Goal: Transaction & Acquisition: Book appointment/travel/reservation

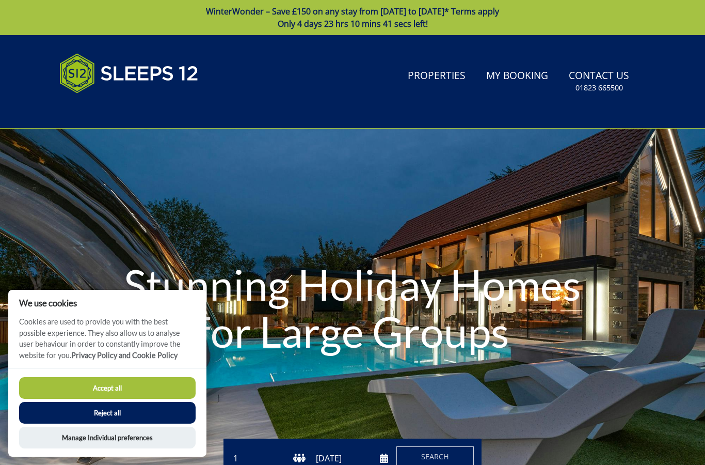
click at [429, 75] on link "Properties" at bounding box center [437, 76] width 66 height 23
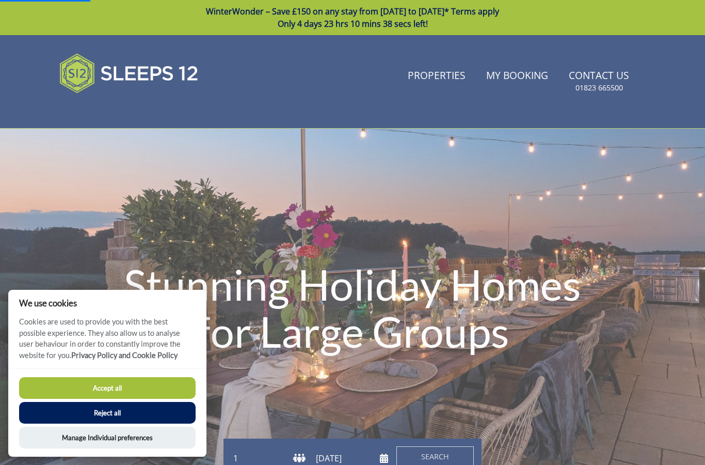
click at [145, 406] on button "Reject all" at bounding box center [107, 413] width 177 height 22
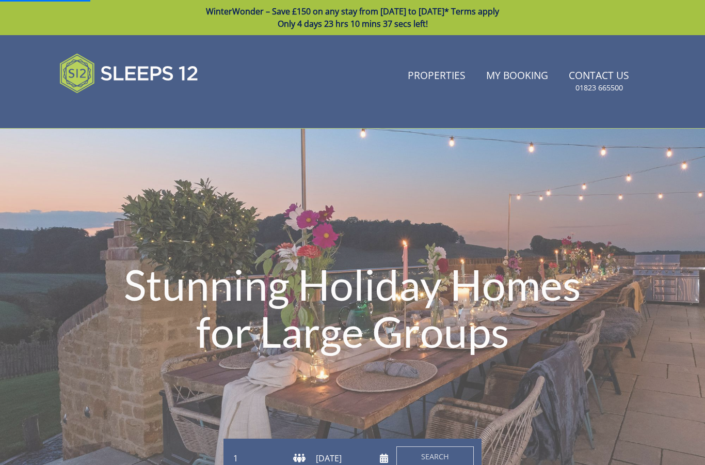
click at [440, 73] on link "Properties" at bounding box center [437, 76] width 66 height 23
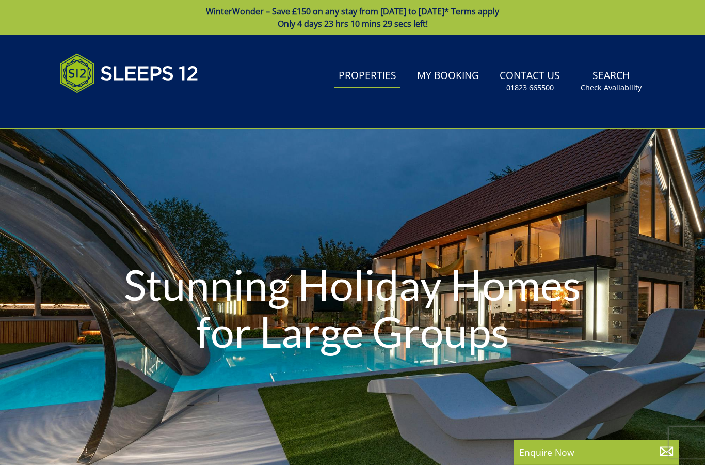
click at [608, 79] on link "Search Check Availability" at bounding box center [611, 82] width 69 height 34
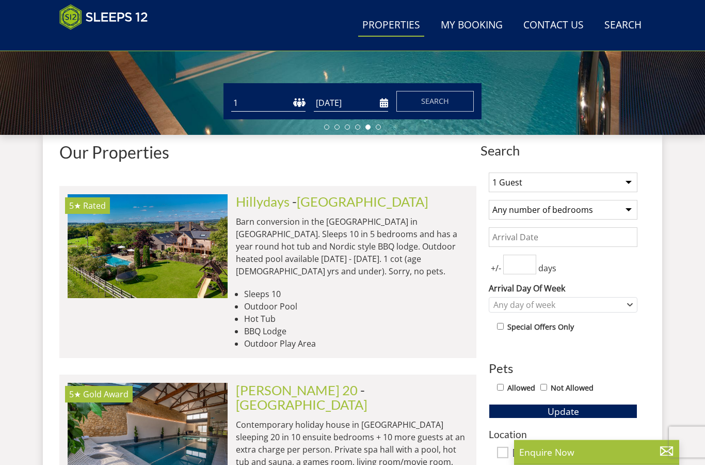
scroll to position [313, 0]
click at [621, 179] on select "1 Guest 2 Guests 3 Guests 4 Guests 5 Guests 6 Guests 7 Guests 8 Guests 9 Guests…" at bounding box center [563, 182] width 149 height 20
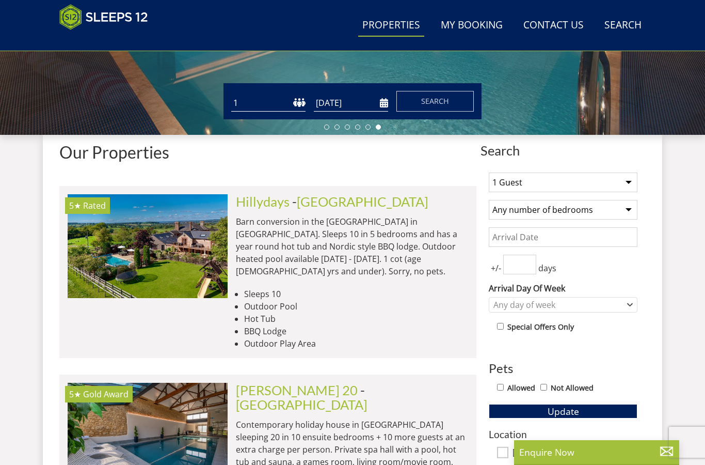
select select "8"
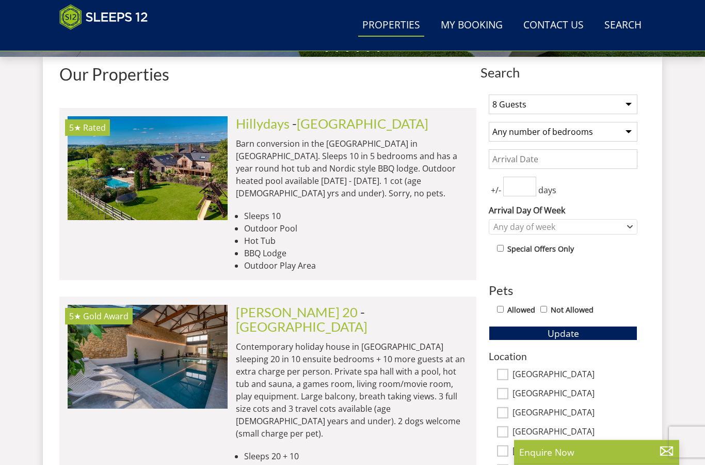
scroll to position [365, 0]
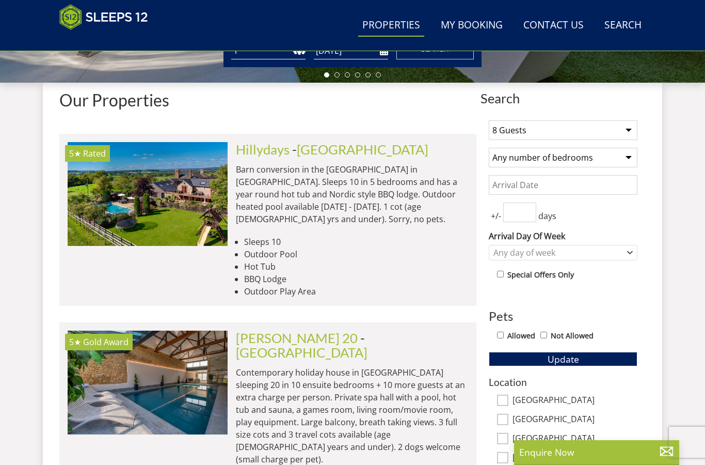
click at [602, 353] on button "Update" at bounding box center [563, 359] width 149 height 14
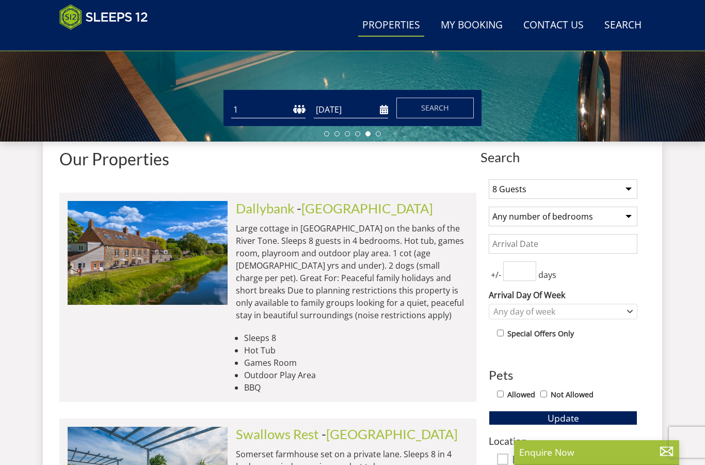
scroll to position [324, 0]
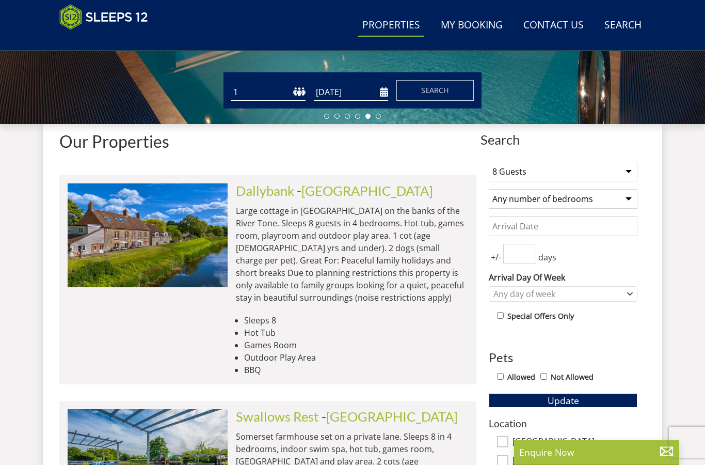
click at [540, 223] on input "Date" at bounding box center [563, 226] width 149 height 20
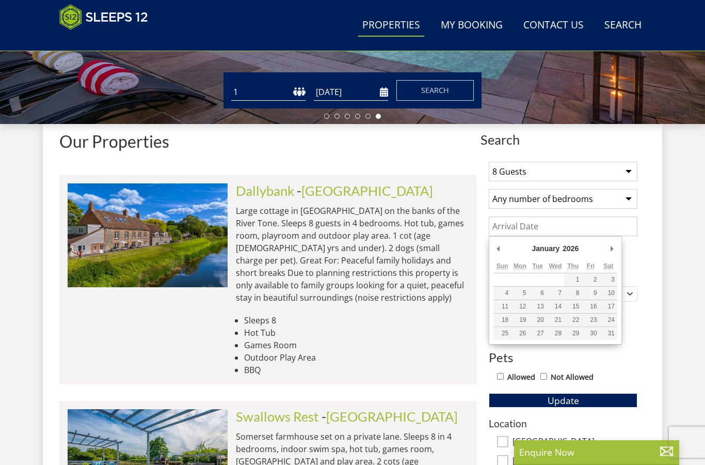
type input "23/01/2026"
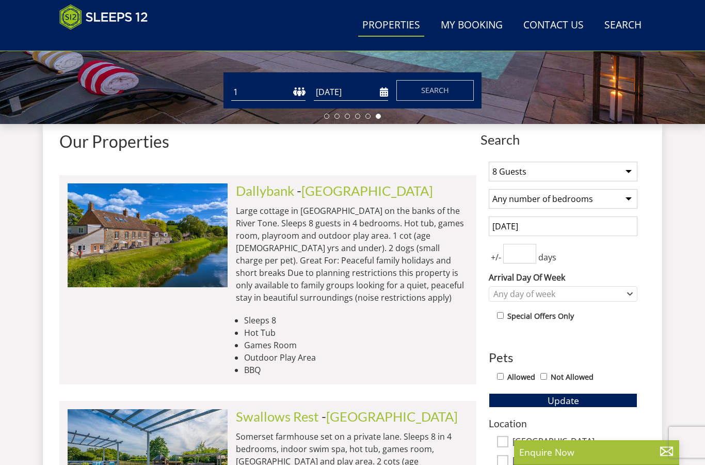
click at [518, 255] on input "number" at bounding box center [520, 254] width 33 height 20
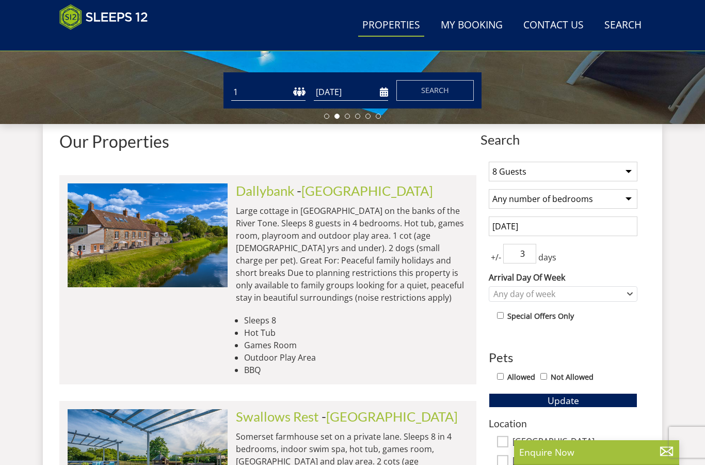
type input "3"
click at [577, 399] on span "Update" at bounding box center [564, 400] width 32 height 12
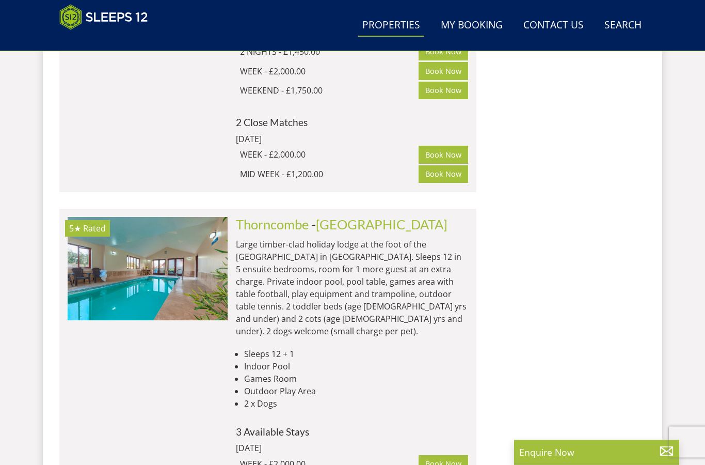
scroll to position [2495, 0]
click at [291, 216] on link "Thorncombe" at bounding box center [272, 223] width 73 height 15
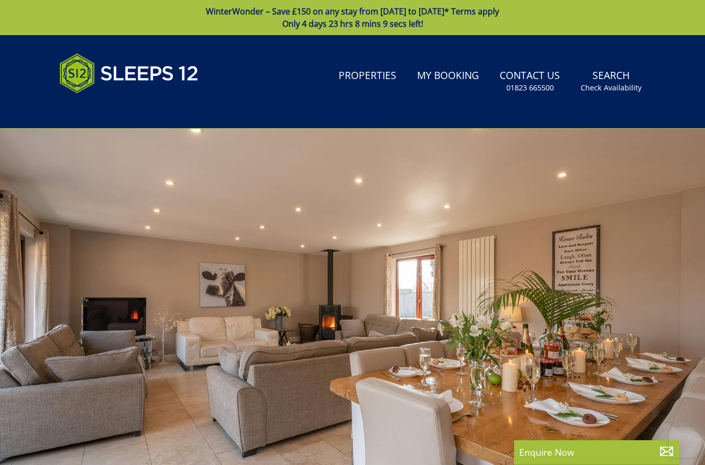
click at [667, 289] on div at bounding box center [352, 310] width 705 height 362
select select "8"
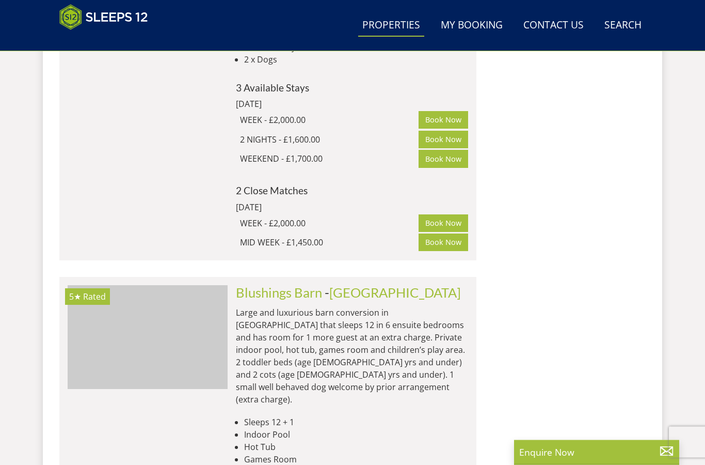
scroll to position [2839, 0]
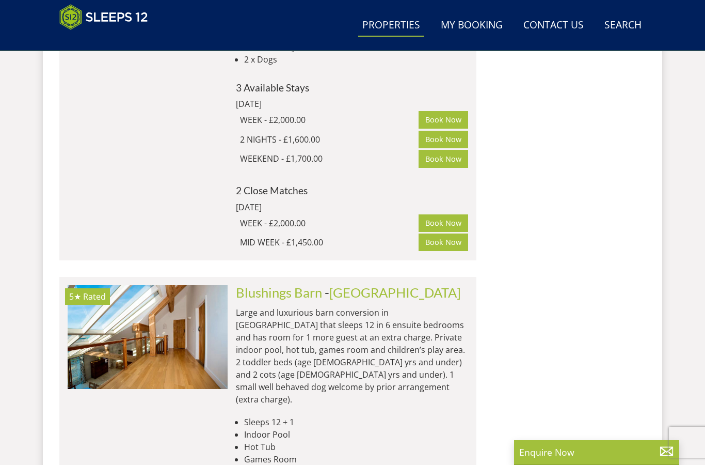
click at [125, 285] on img at bounding box center [148, 336] width 160 height 103
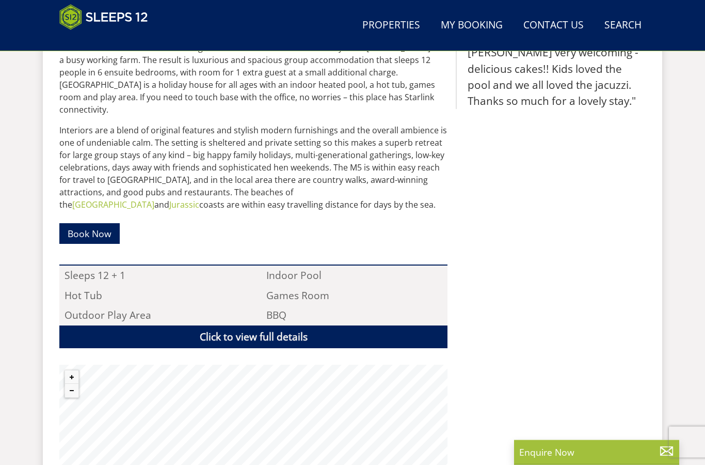
scroll to position [524, 0]
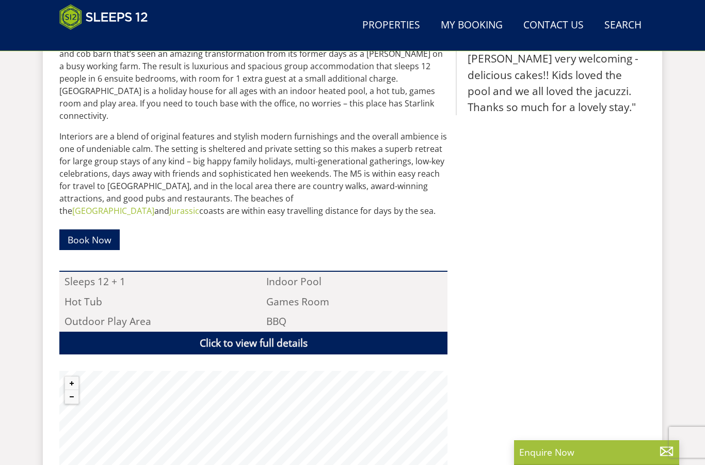
click at [276, 332] on link "Click to view full details" at bounding box center [253, 343] width 388 height 23
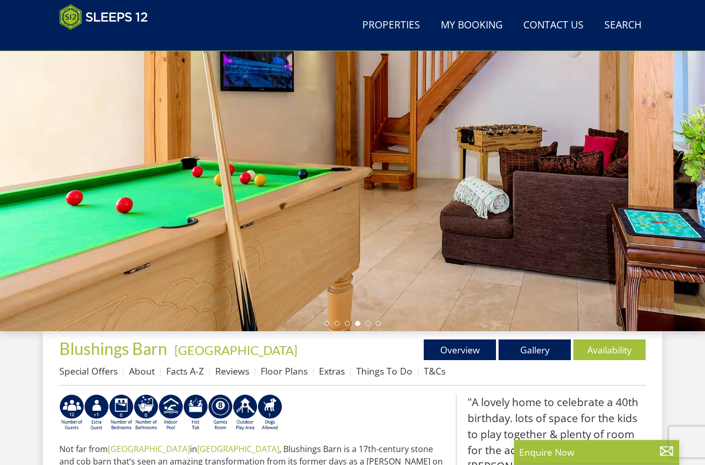
scroll to position [115, 0]
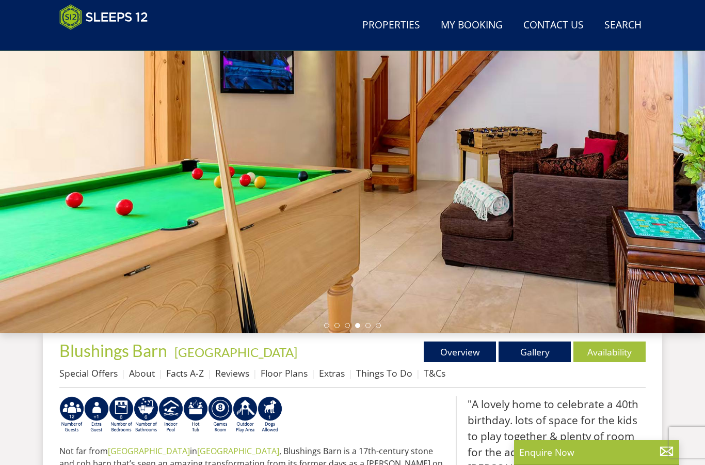
click at [542, 349] on link "Gallery" at bounding box center [535, 351] width 72 height 21
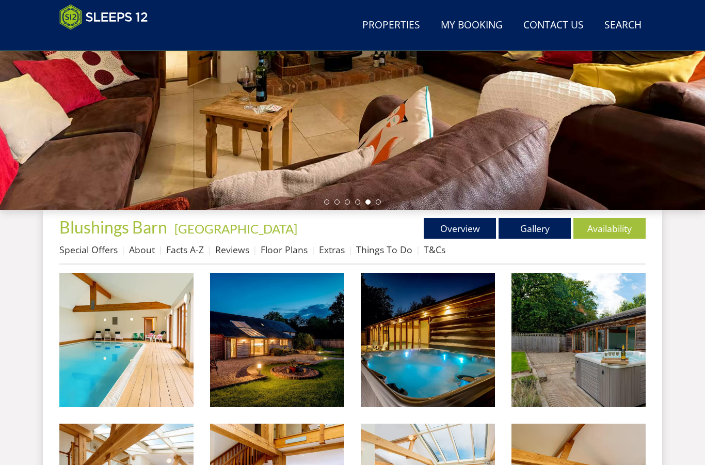
scroll to position [238, 0]
click at [461, 226] on link "Overview" at bounding box center [460, 228] width 72 height 21
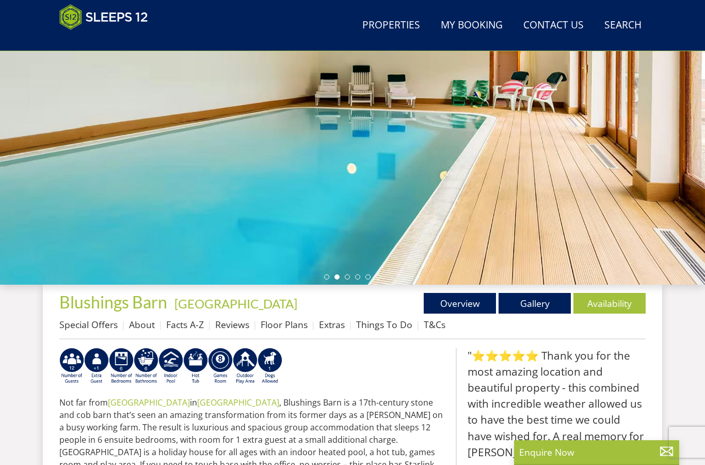
scroll to position [163, 0]
click at [614, 302] on link "Availability" at bounding box center [610, 303] width 72 height 21
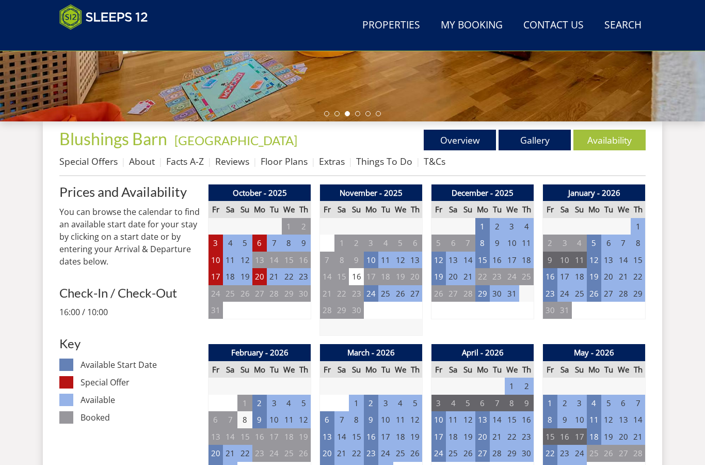
scroll to position [320, 0]
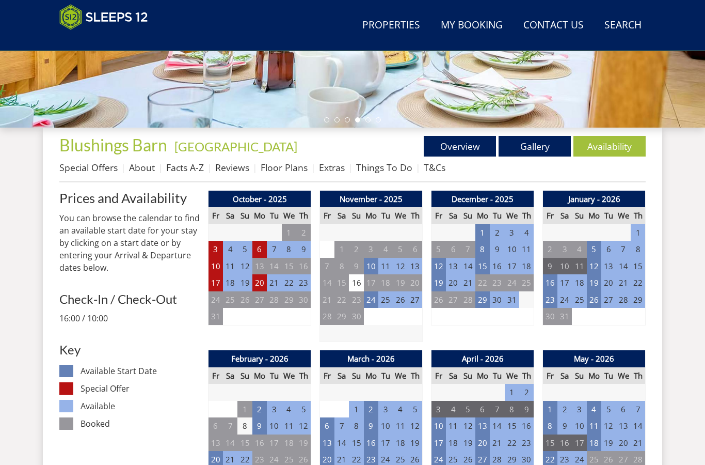
click at [552, 293] on td "23" at bounding box center [550, 299] width 14 height 17
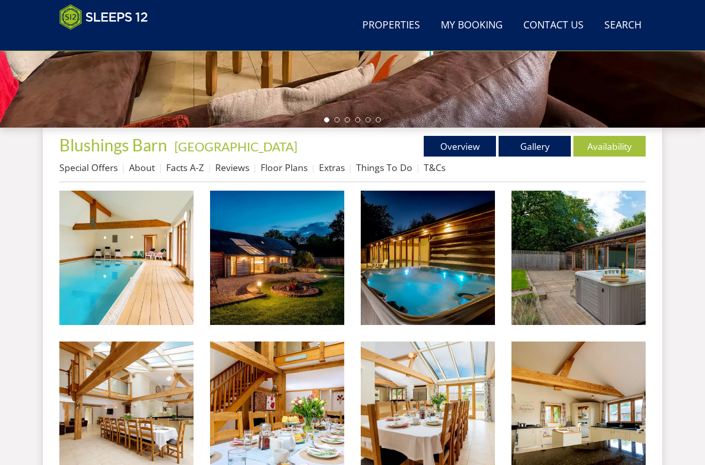
scroll to position [238, 0]
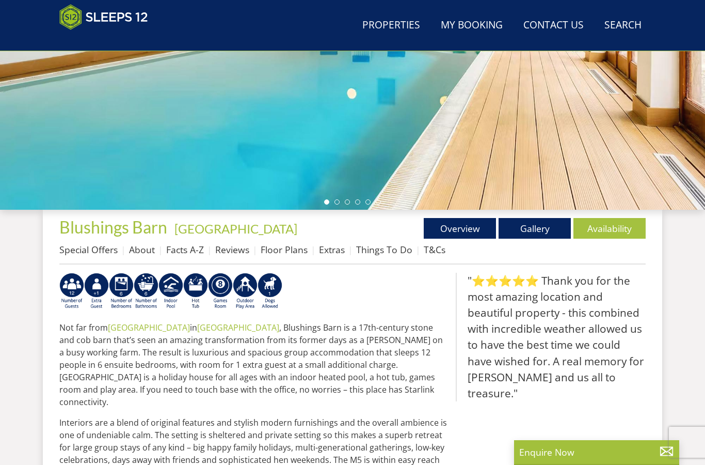
scroll to position [115, 0]
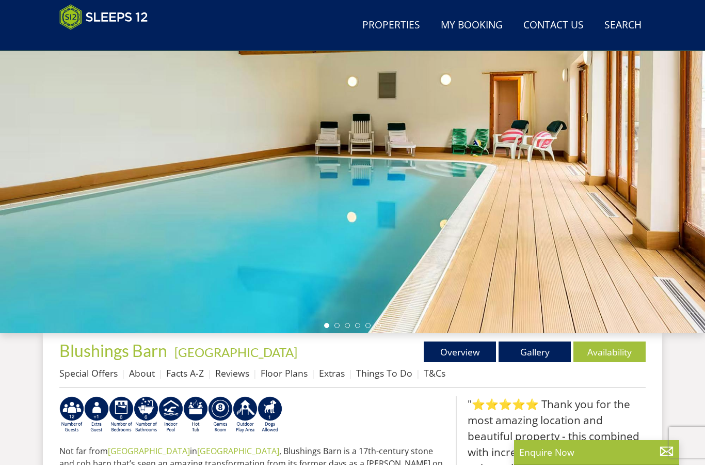
select select "8"
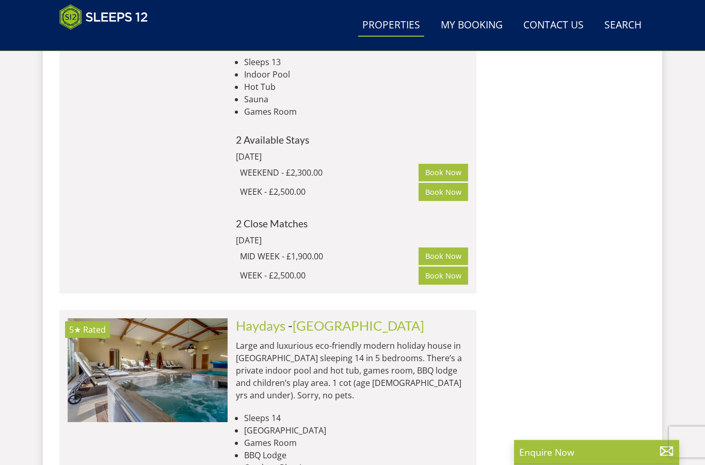
scroll to position [4299, 0]
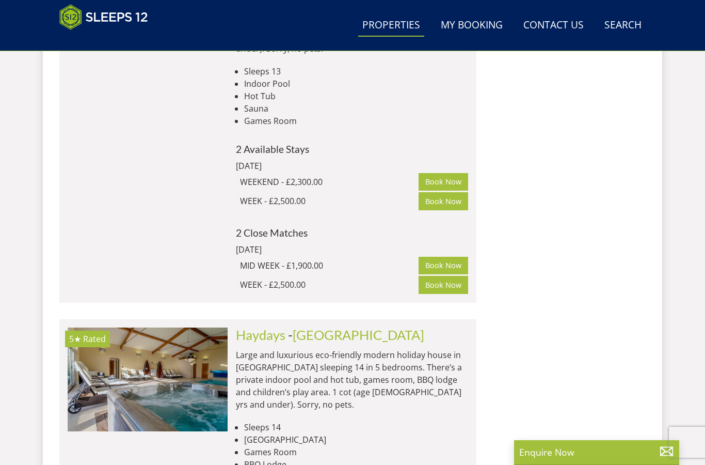
click at [181, 327] on img at bounding box center [148, 378] width 160 height 103
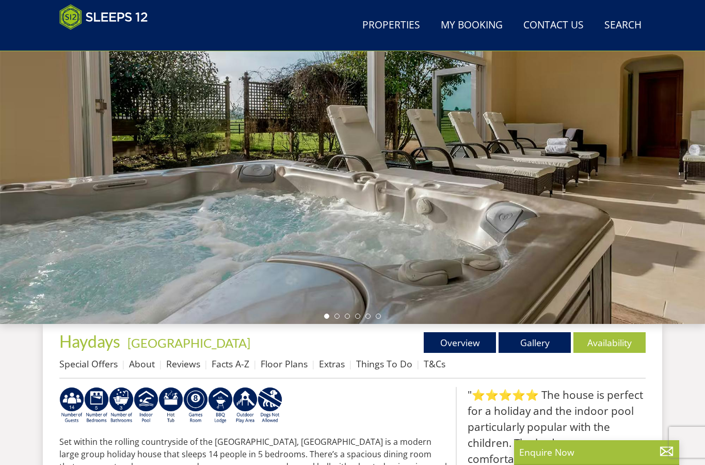
scroll to position [136, 0]
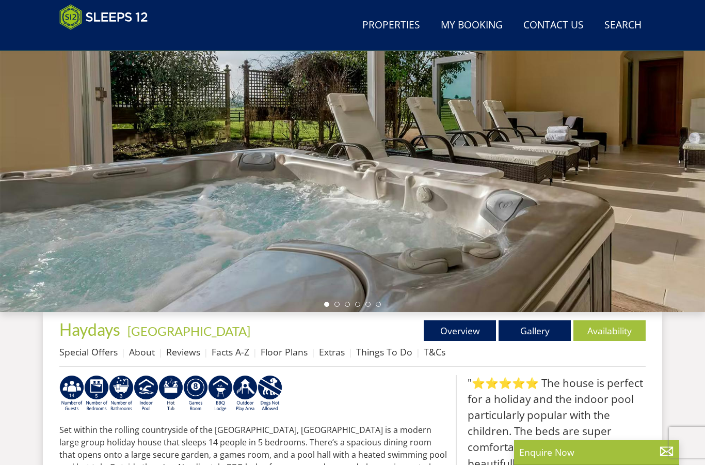
click at [542, 329] on link "Gallery" at bounding box center [535, 330] width 72 height 21
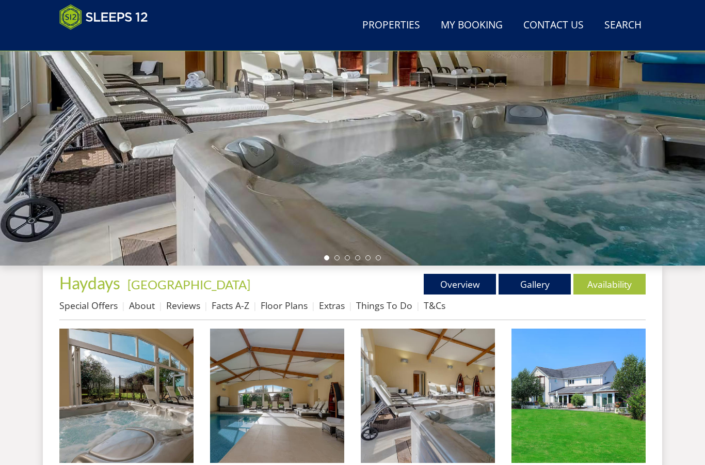
scroll to position [182, 0]
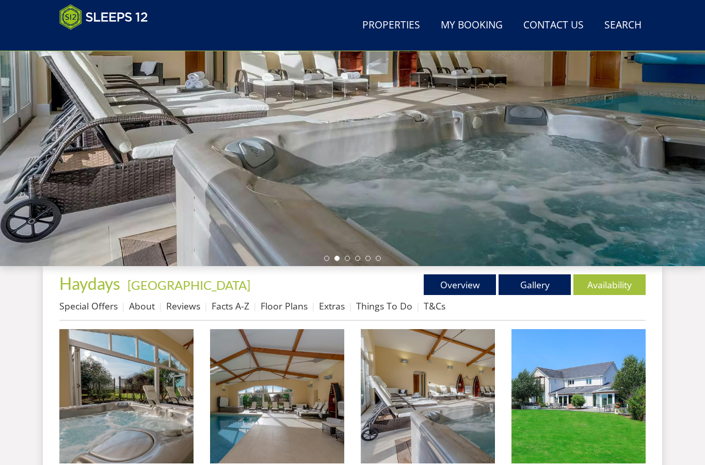
click at [602, 277] on link "Availability" at bounding box center [610, 284] width 72 height 21
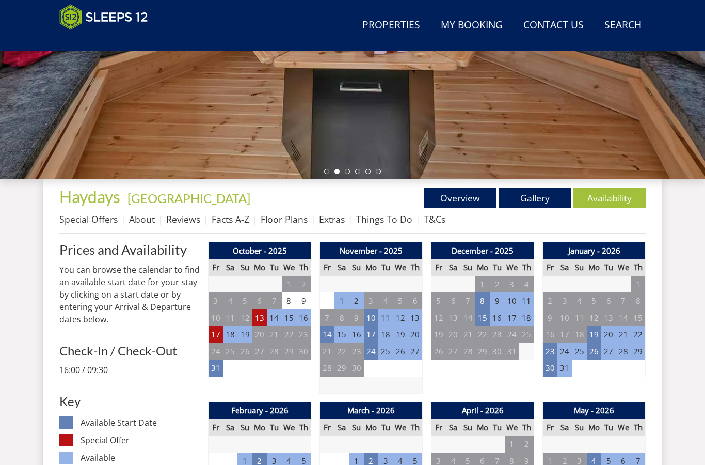
scroll to position [269, 0]
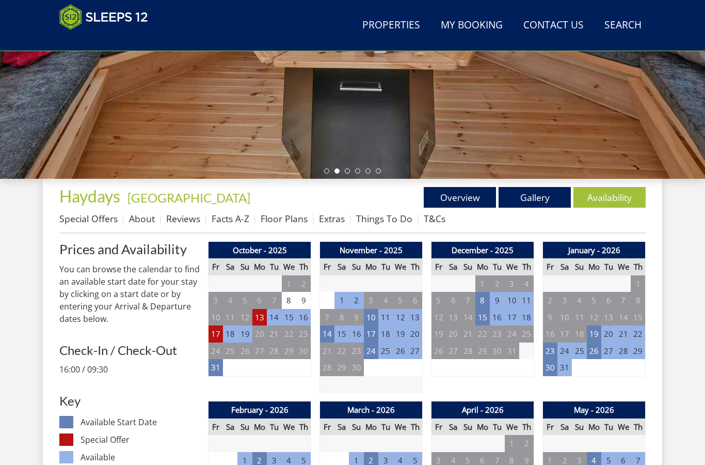
click at [553, 344] on td "23" at bounding box center [550, 350] width 14 height 17
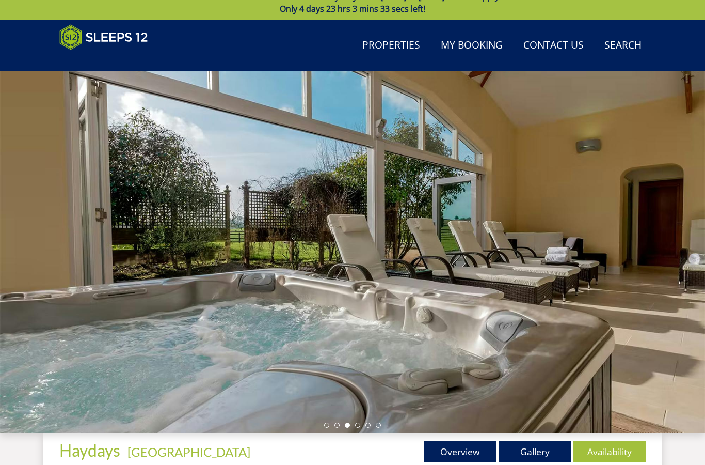
scroll to position [0, 0]
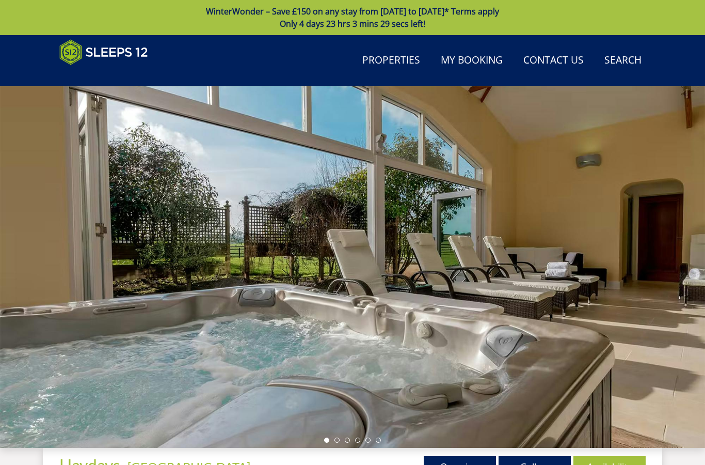
scroll to position [182, 0]
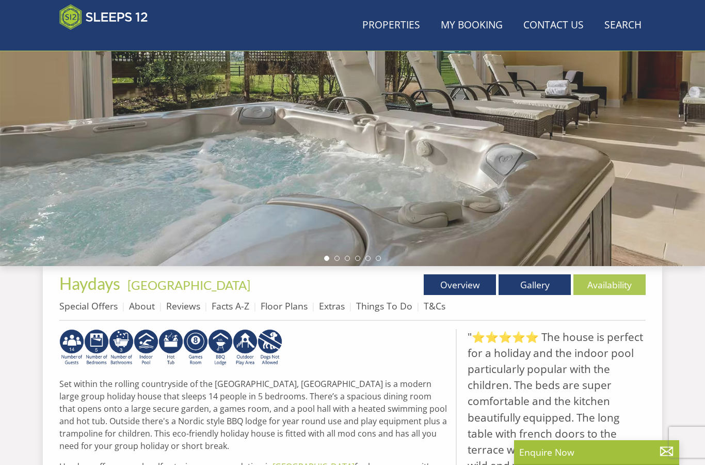
scroll to position [136, 0]
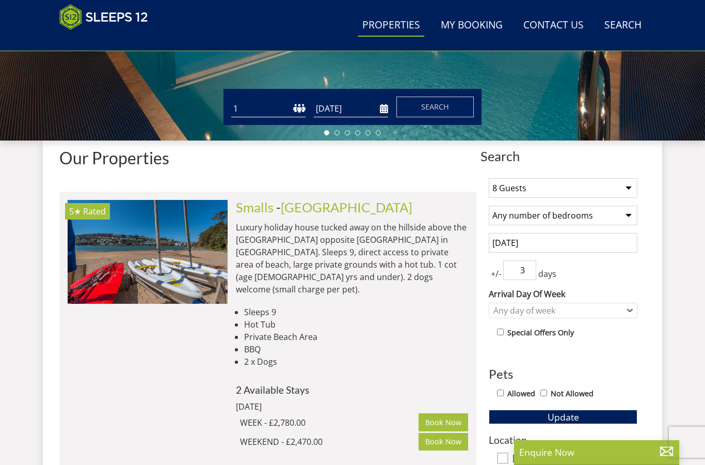
scroll to position [315, 0]
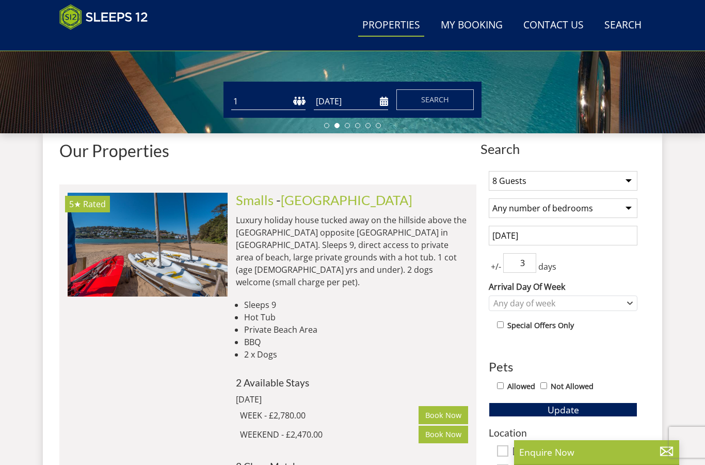
click at [629, 177] on select "1 Guest 2 Guests 3 Guests 4 Guests 5 Guests 6 Guests 7 Guests 8 Guests 9 Guests…" at bounding box center [563, 181] width 149 height 20
select select "12"
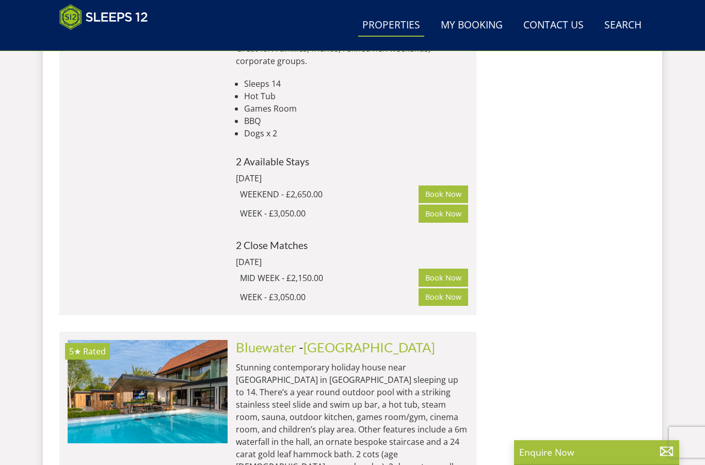
scroll to position [5425, 0]
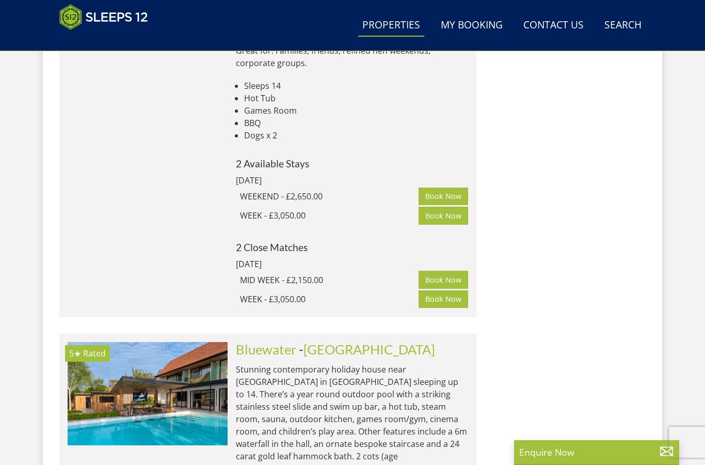
click at [291, 341] on link "Bluewater" at bounding box center [266, 348] width 60 height 15
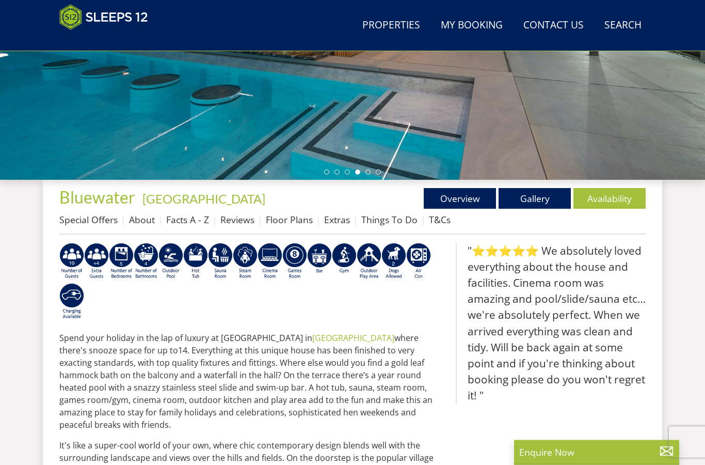
scroll to position [257, 0]
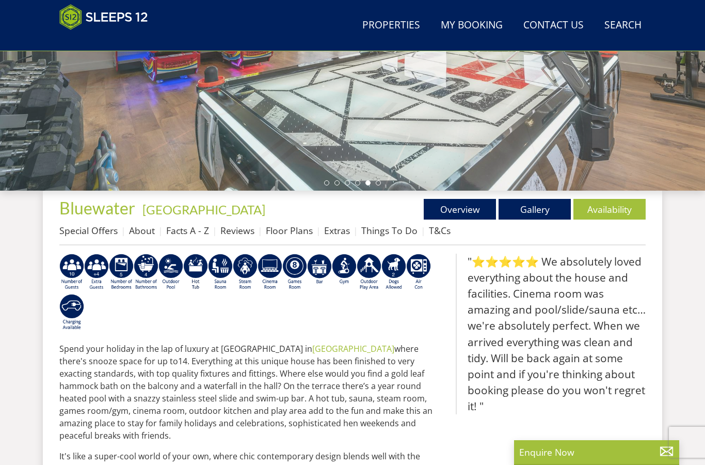
click at [539, 201] on link "Gallery" at bounding box center [535, 209] width 72 height 21
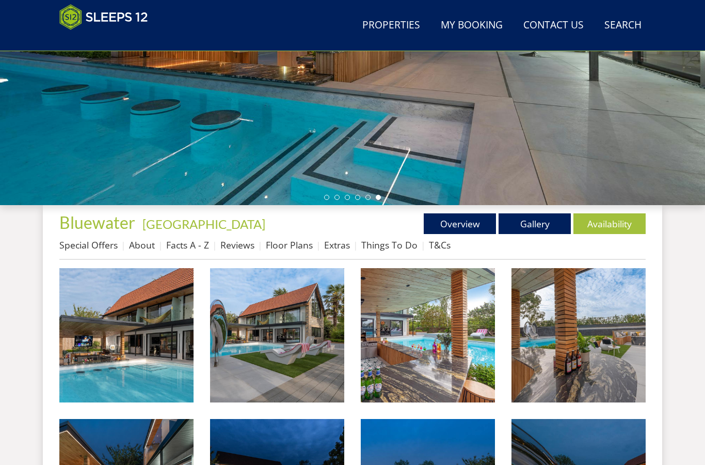
scroll to position [225, 0]
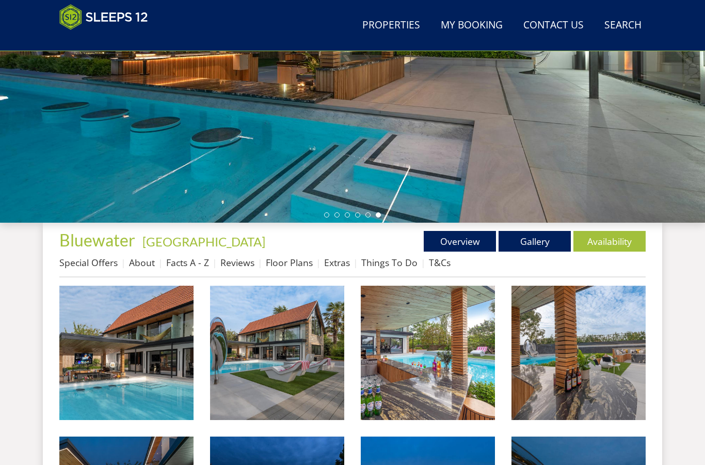
click at [291, 259] on link "Floor Plans" at bounding box center [289, 262] width 47 height 12
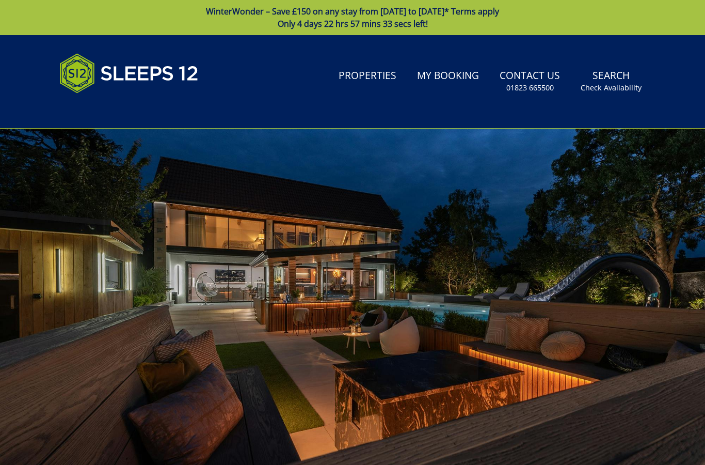
scroll to position [225, 0]
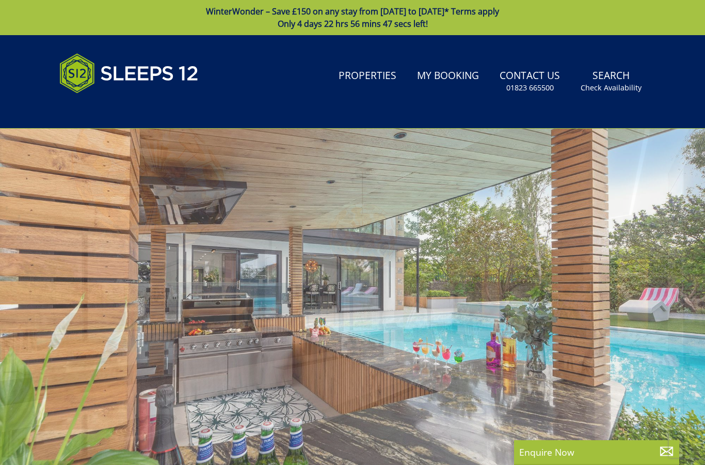
select select "12"
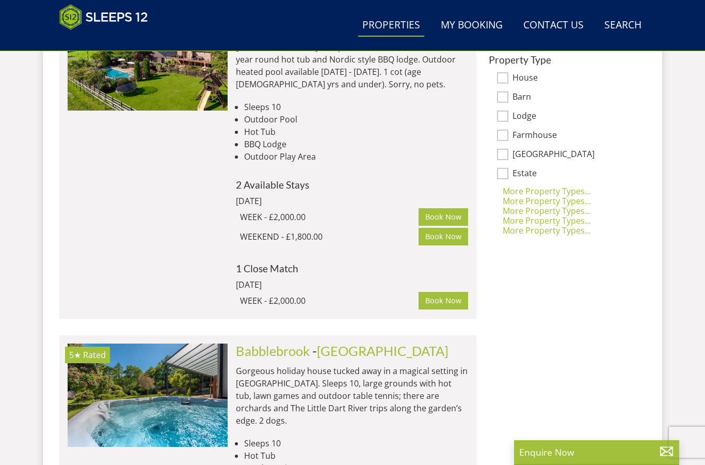
scroll to position [213, 0]
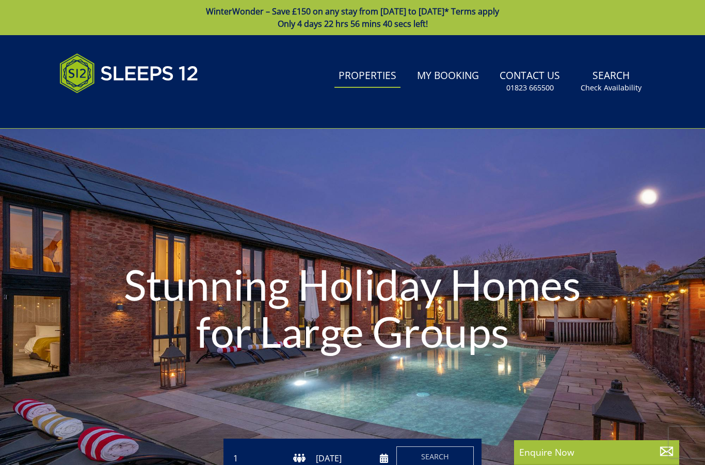
click at [664, 318] on div "Stunning Holiday Homes for Large Groups" at bounding box center [352, 309] width 705 height 138
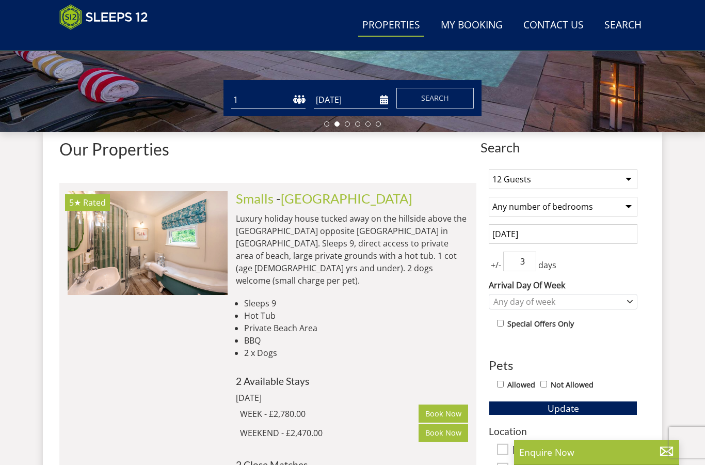
click at [519, 259] on input "3" at bounding box center [520, 262] width 33 height 20
click at [585, 299] on div "Any day of week" at bounding box center [558, 301] width 134 height 11
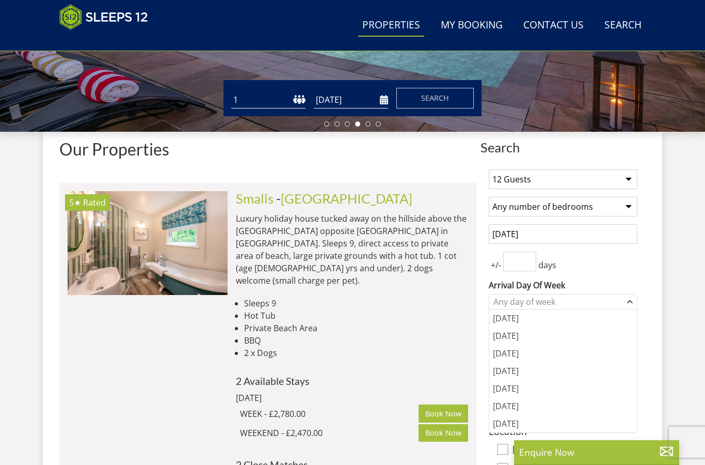
click at [513, 388] on div "Friday" at bounding box center [564, 389] width 148 height 18
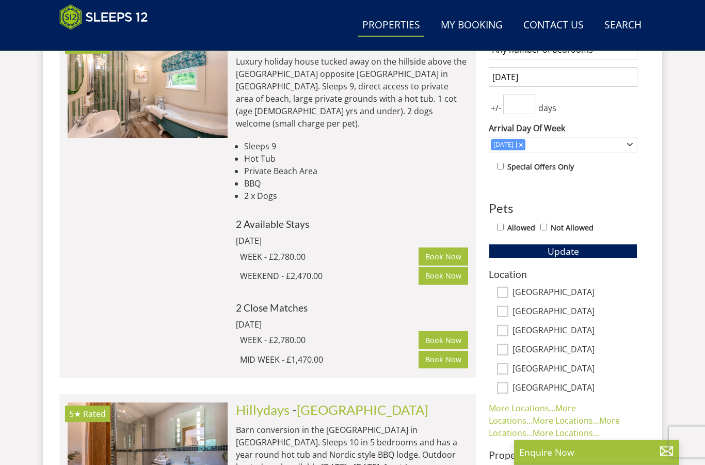
scroll to position [473, 0]
click at [587, 244] on button "Update" at bounding box center [563, 251] width 149 height 14
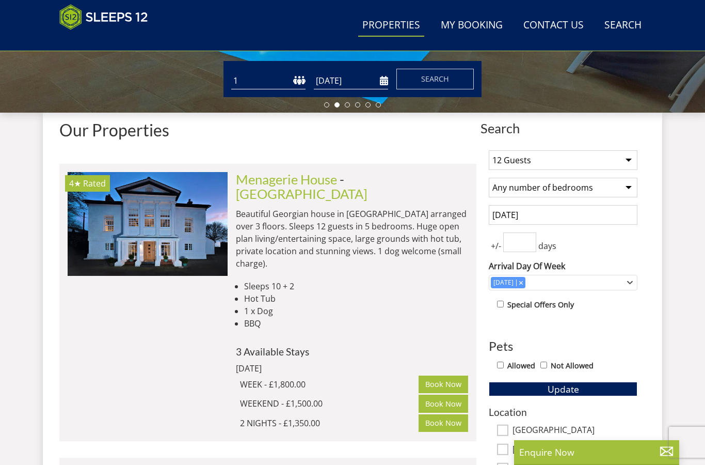
scroll to position [348, 0]
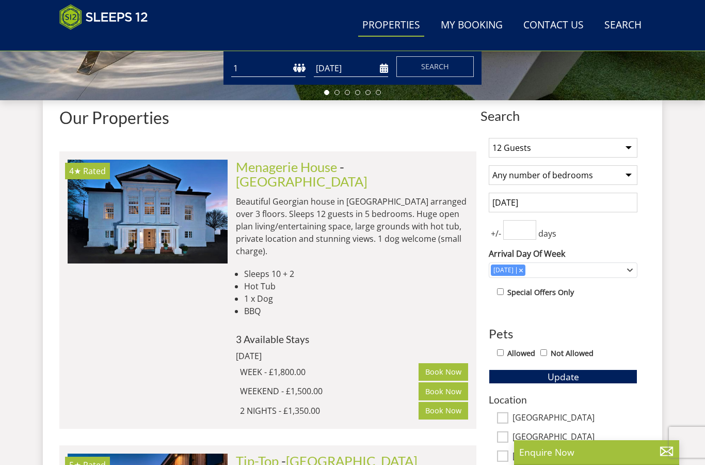
click at [156, 223] on img at bounding box center [148, 211] width 160 height 103
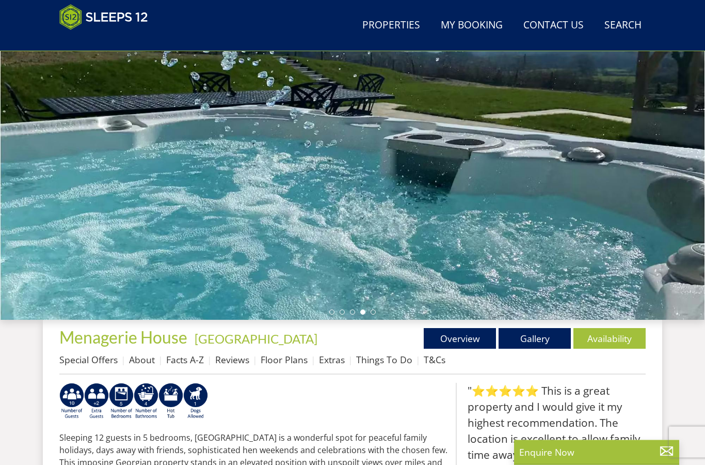
scroll to position [128, 0]
click at [545, 334] on link "Gallery" at bounding box center [535, 338] width 72 height 21
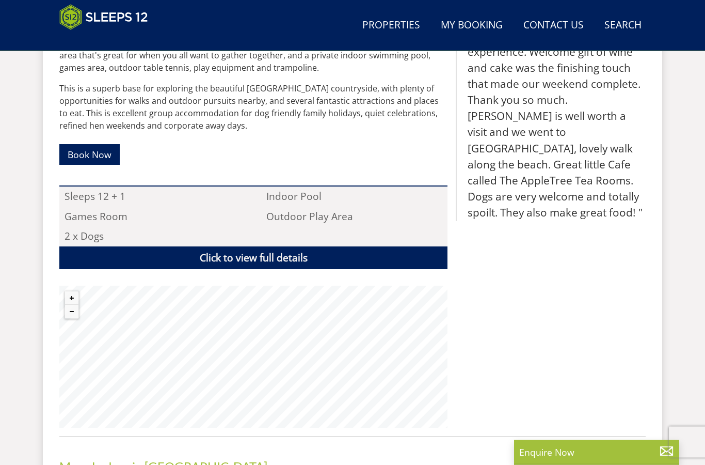
scroll to position [548, 0]
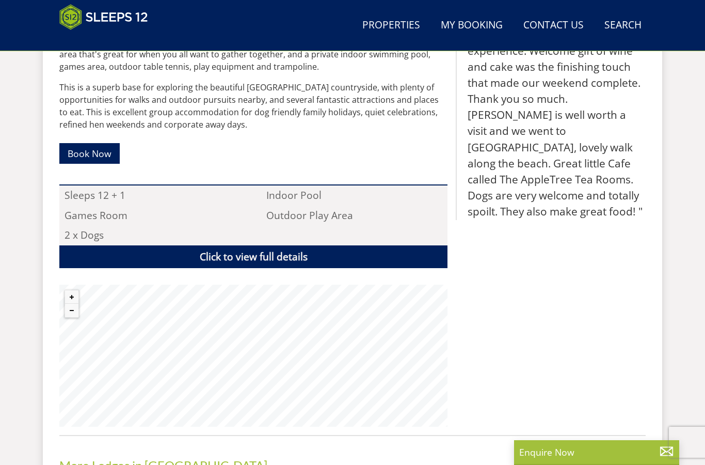
click at [69, 308] on button "Zoom out" at bounding box center [71, 310] width 13 height 13
click at [72, 311] on button "Zoom out" at bounding box center [71, 310] width 13 height 13
click at [71, 310] on button "Zoom out" at bounding box center [71, 310] width 13 height 13
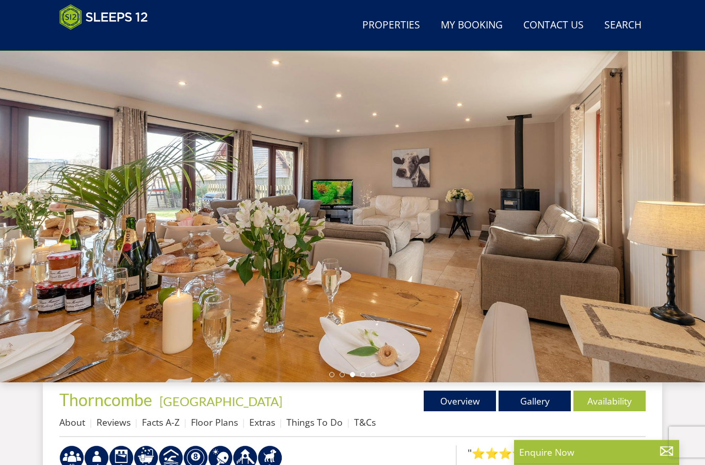
scroll to position [41, 0]
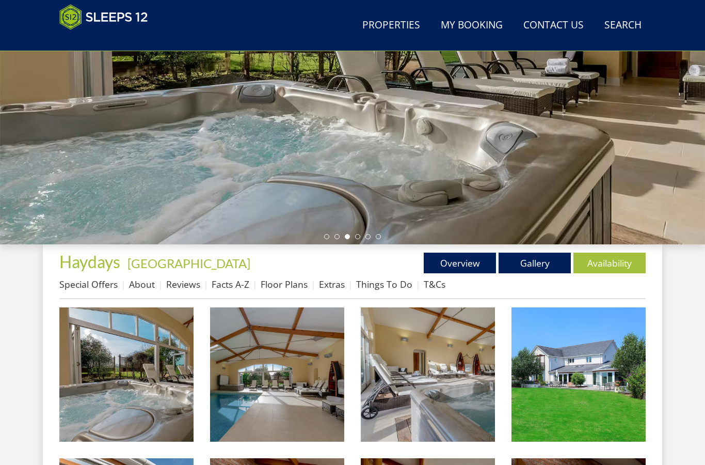
scroll to position [202, 0]
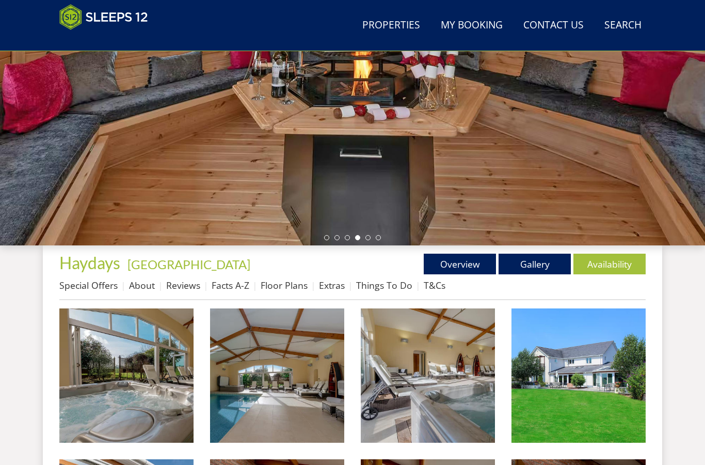
click at [461, 260] on link "Overview" at bounding box center [460, 264] width 72 height 21
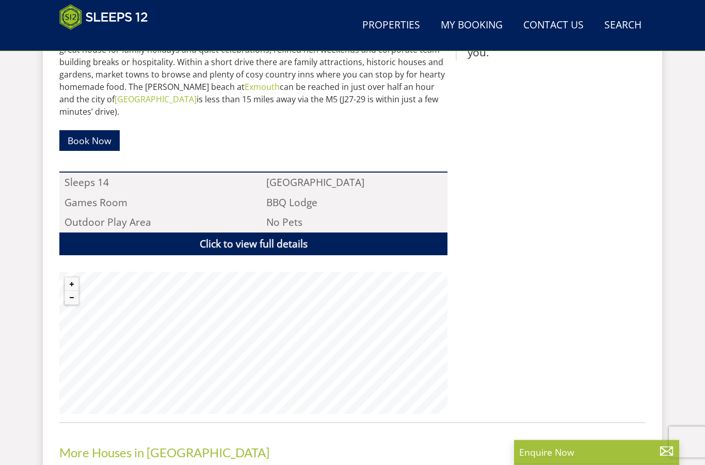
scroll to position [639, 0]
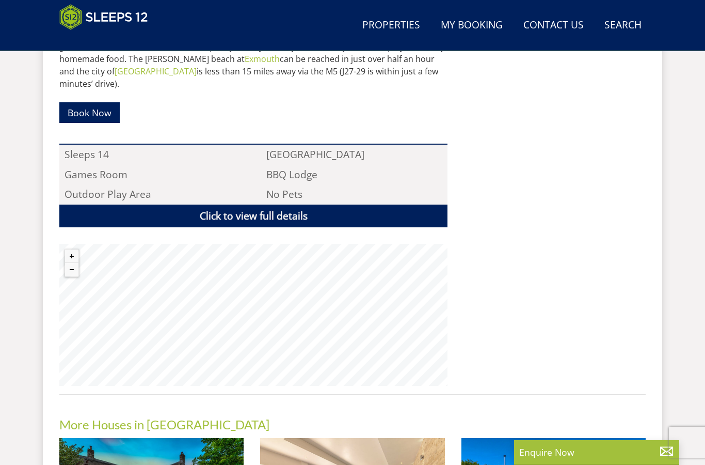
click at [71, 263] on button "Zoom out" at bounding box center [71, 269] width 13 height 13
click at [72, 263] on button "Zoom out" at bounding box center [71, 269] width 13 height 13
click at [71, 263] on button "Zoom out" at bounding box center [71, 269] width 13 height 13
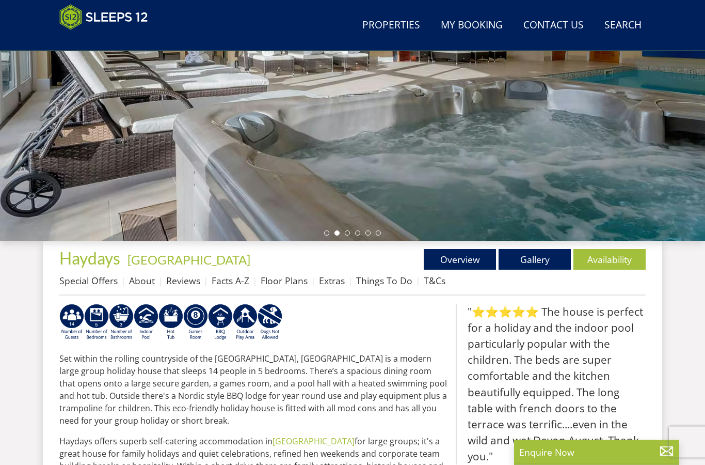
scroll to position [222, 0]
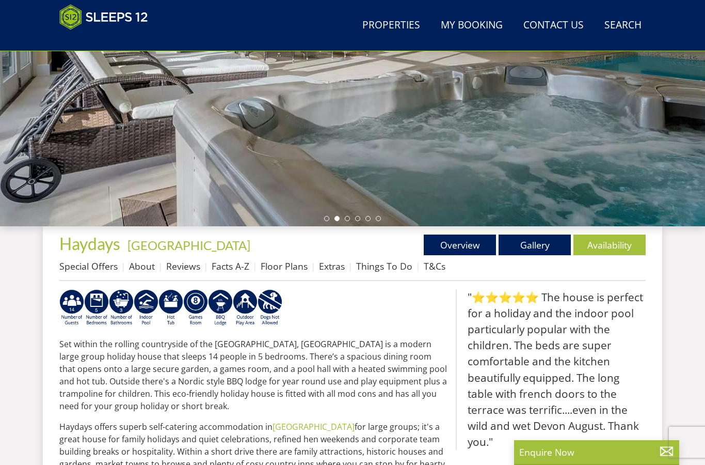
click at [540, 240] on link "Gallery" at bounding box center [535, 244] width 72 height 21
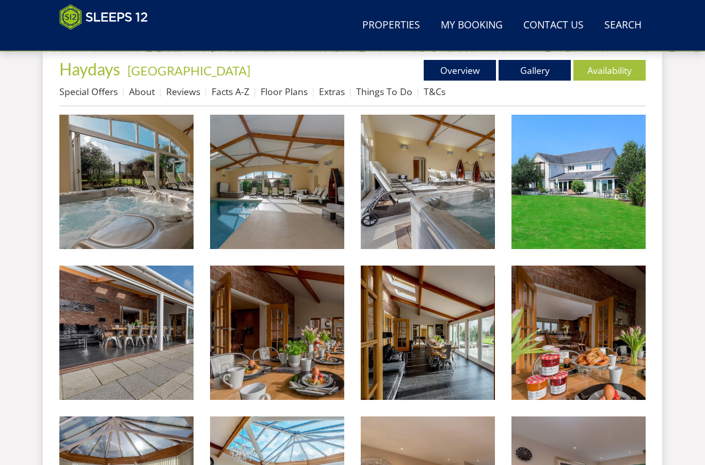
scroll to position [409, 0]
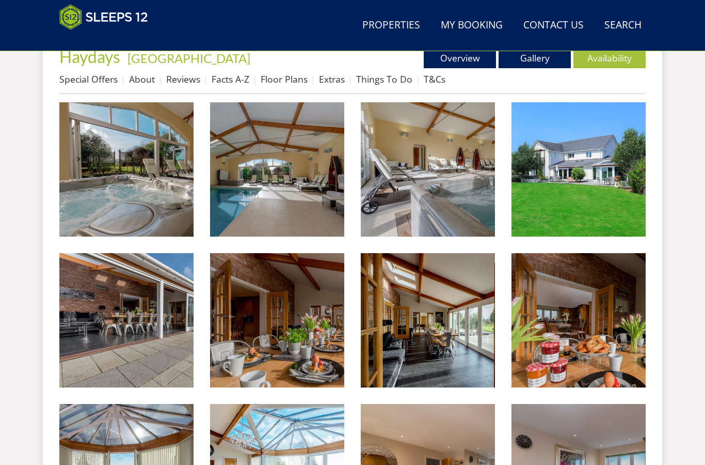
click at [144, 179] on img at bounding box center [126, 169] width 134 height 134
